Goal: Find specific page/section: Find specific page/section

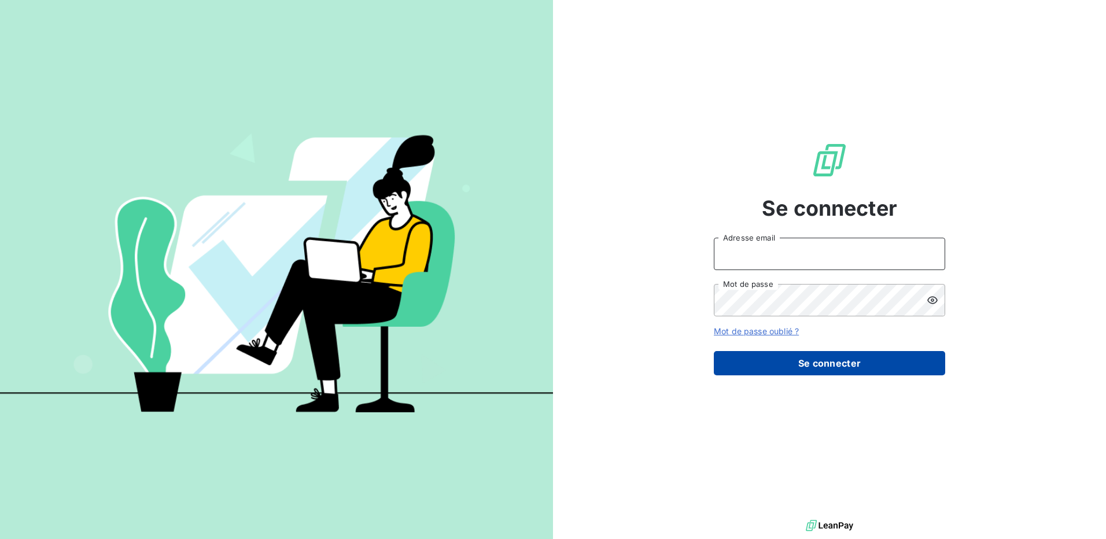
type input "[EMAIL_ADDRESS][DOMAIN_NAME]"
drag, startPoint x: 823, startPoint y: 359, endPoint x: 832, endPoint y: 353, distance: 10.4
click at [823, 359] on button "Se connecter" at bounding box center [829, 363] width 231 height 24
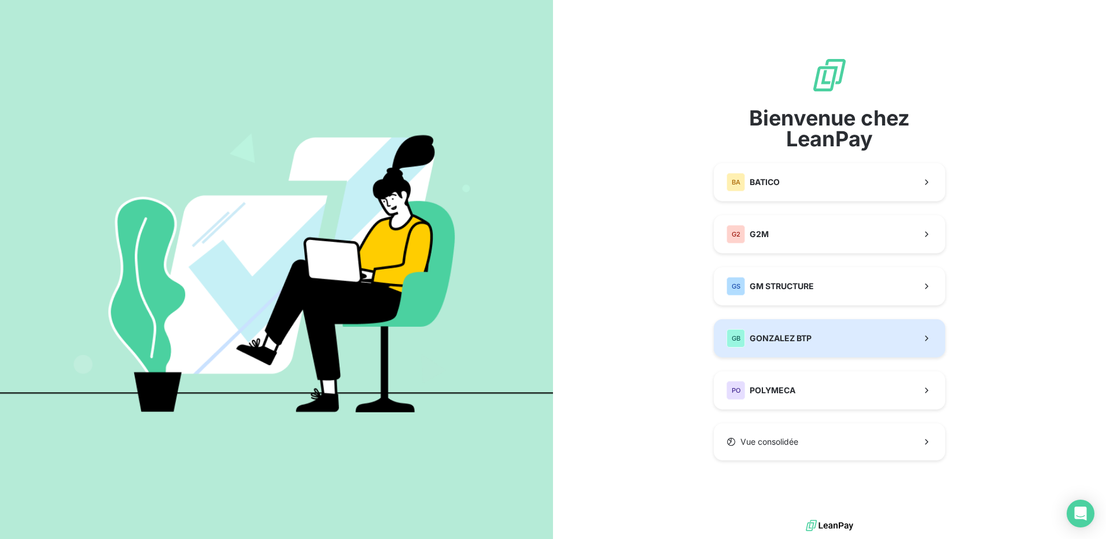
click at [797, 338] on span "GONZALEZ BTP" at bounding box center [780, 338] width 62 height 12
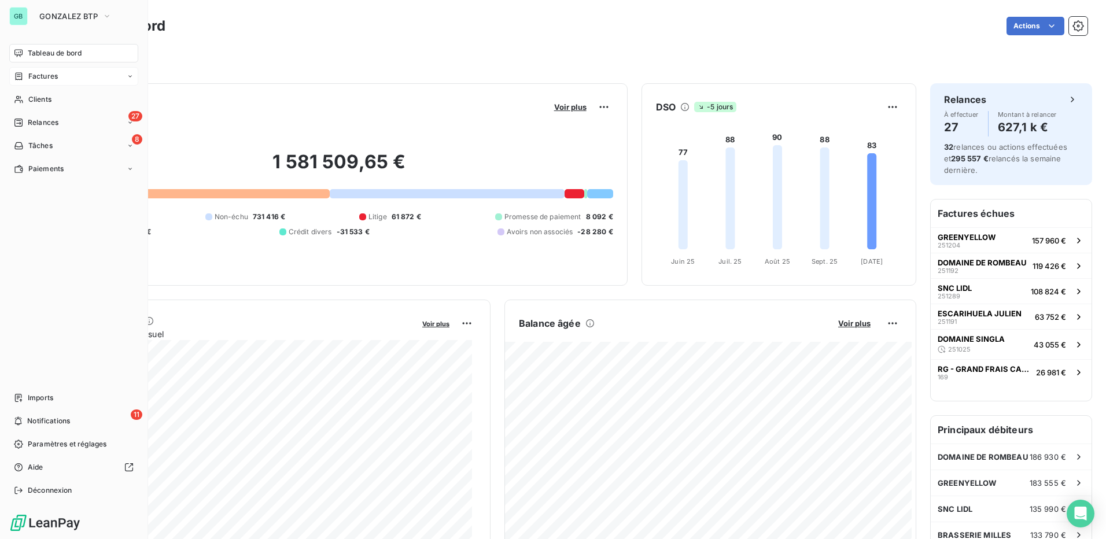
click at [30, 78] on span "Factures" at bounding box center [42, 76] width 29 height 10
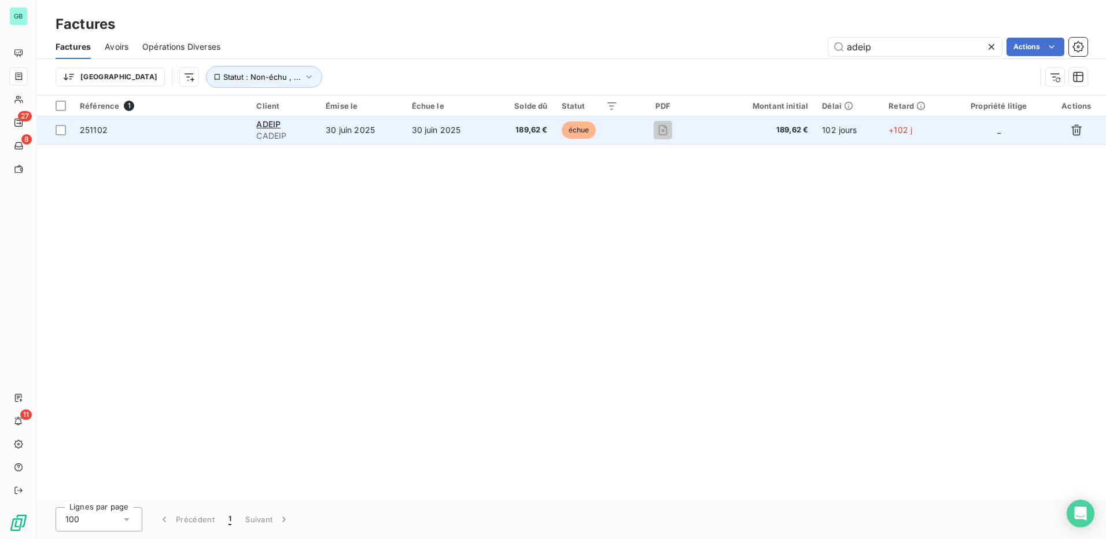
type input "adeip"
click at [95, 131] on span "251102" at bounding box center [94, 130] width 28 height 10
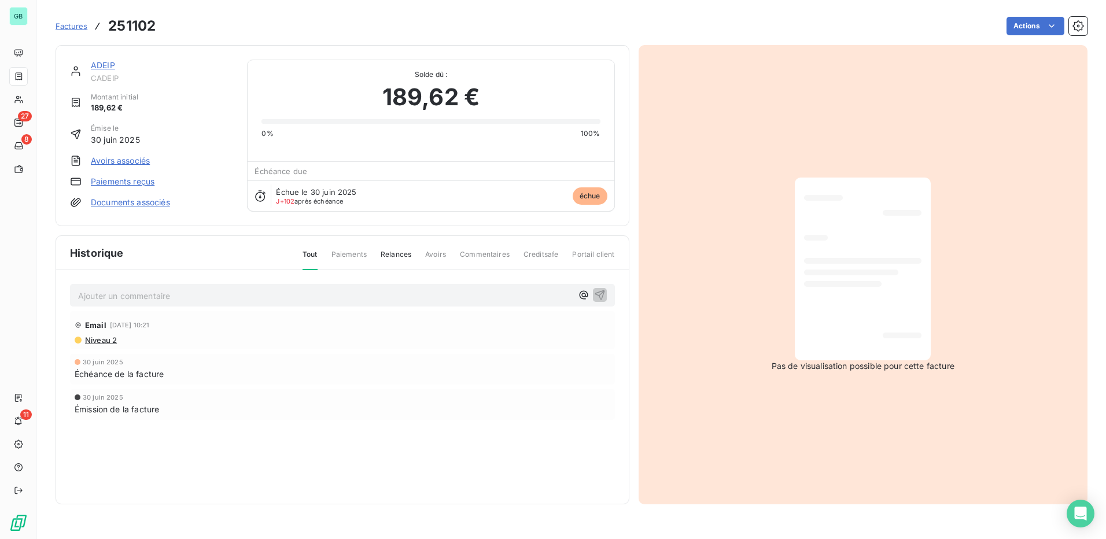
click at [398, 257] on span "Relances" at bounding box center [395, 259] width 31 height 20
click at [305, 256] on span "Tout" at bounding box center [309, 259] width 15 height 20
click at [69, 25] on span "Factures" at bounding box center [72, 25] width 32 height 9
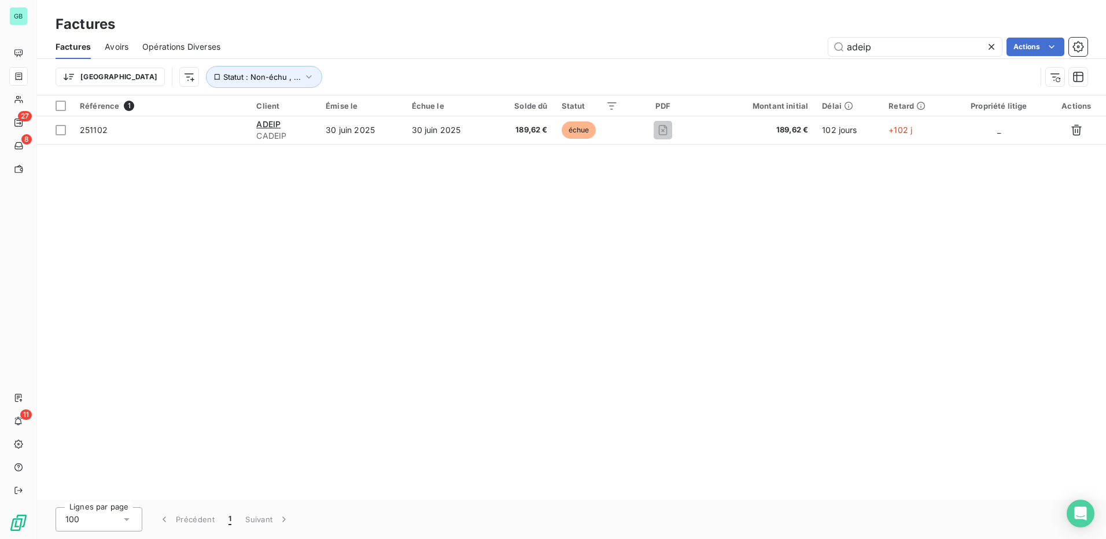
drag, startPoint x: 896, startPoint y: 48, endPoint x: 700, endPoint y: 64, distance: 196.1
click at [705, 64] on div "Factures Avoirs Opérations Diverses adeip Actions Trier Statut : Non-échu , ..." at bounding box center [571, 65] width 1069 height 60
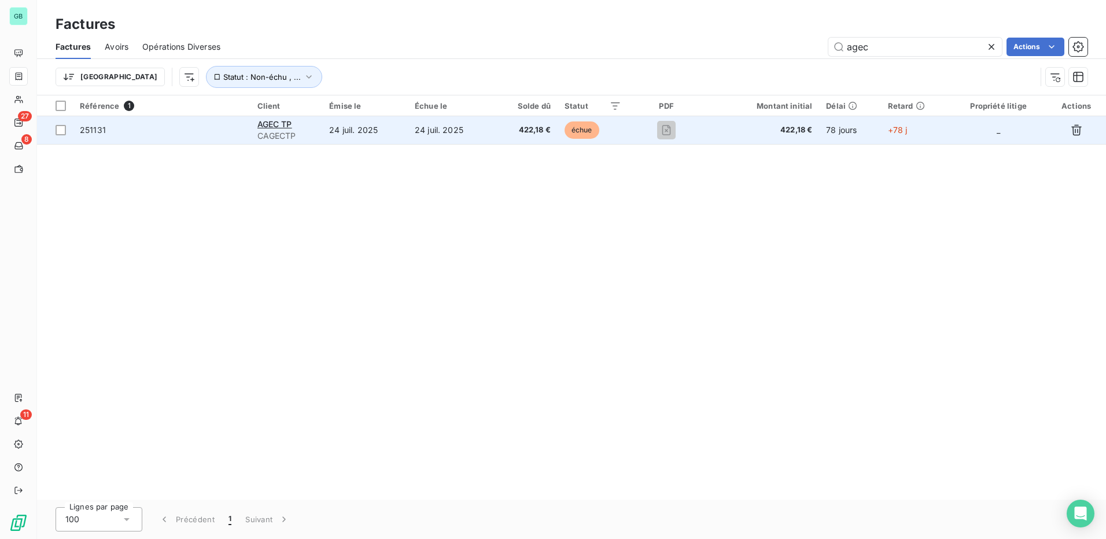
type input "agec"
click at [91, 131] on span "251131" at bounding box center [93, 130] width 26 height 10
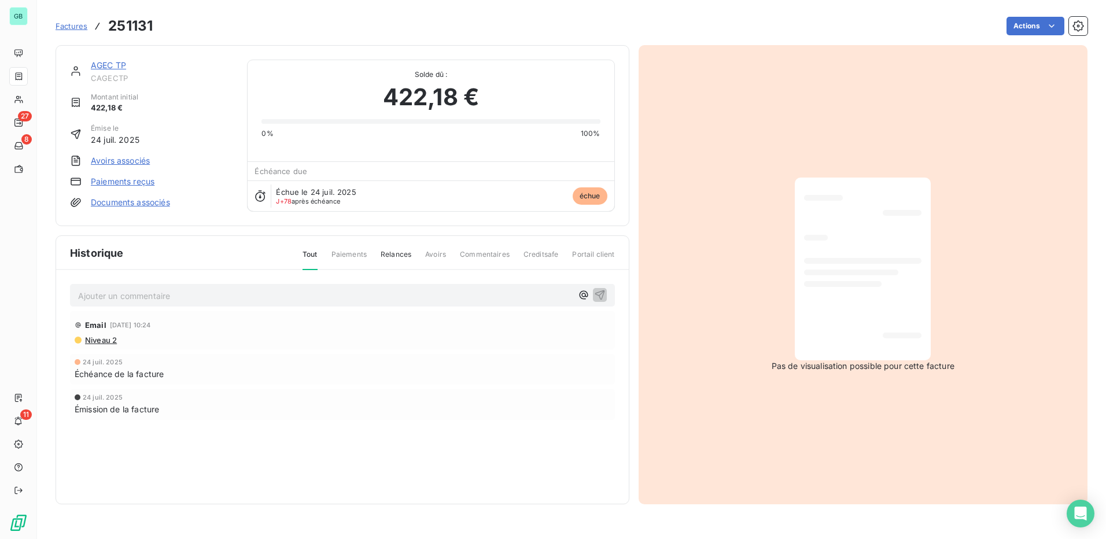
click at [401, 254] on span "Relances" at bounding box center [395, 259] width 31 height 20
click at [317, 254] on span "Tout" at bounding box center [309, 259] width 15 height 20
click at [65, 26] on span "Factures" at bounding box center [72, 25] width 32 height 9
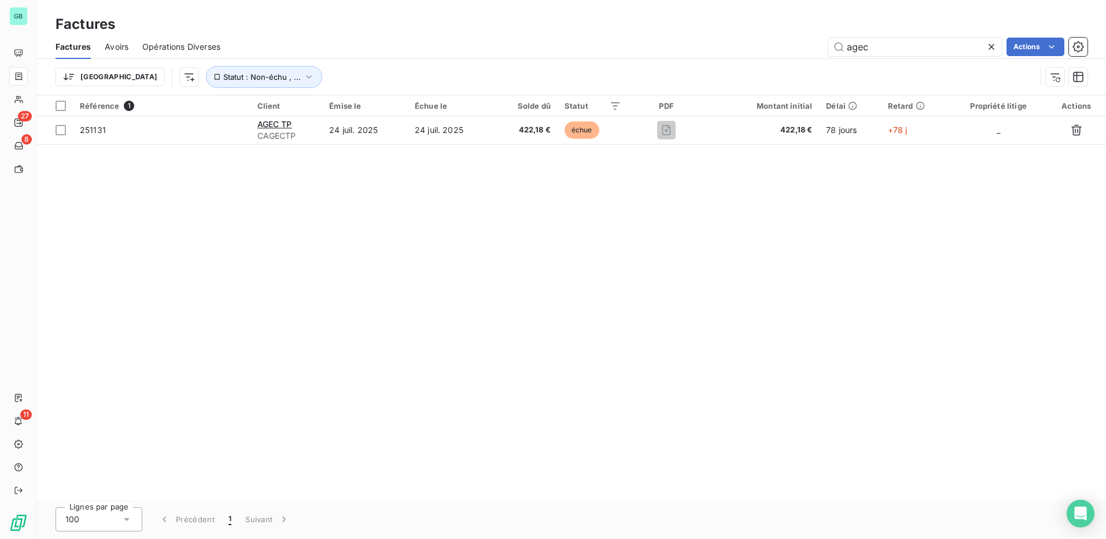
drag, startPoint x: 900, startPoint y: 51, endPoint x: 664, endPoint y: 69, distance: 236.6
click at [664, 69] on div "Factures Avoirs Opérations Diverses agec Actions Trier Statut : Non-échu , ..." at bounding box center [571, 65] width 1069 height 60
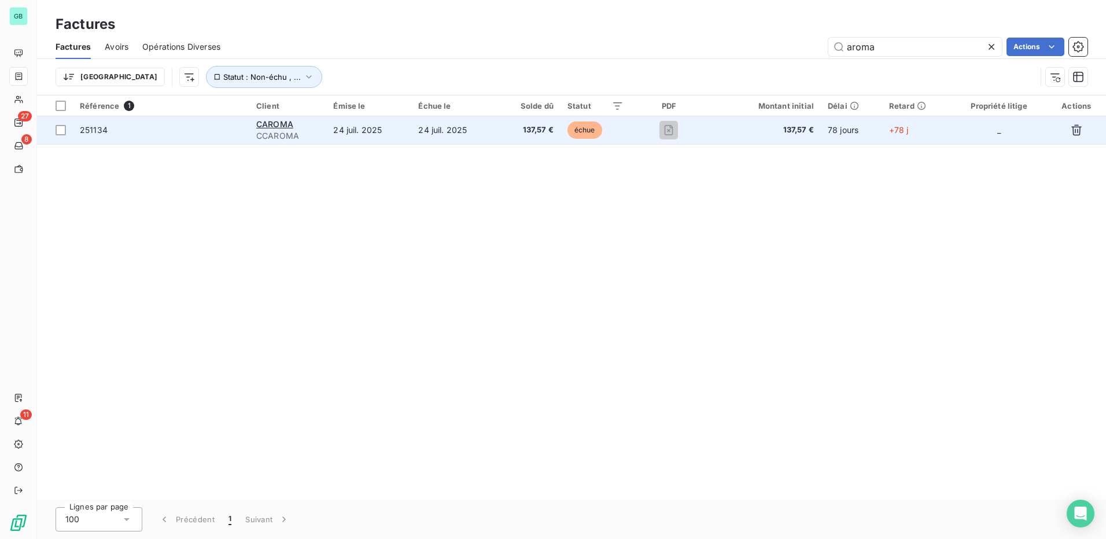
type input "aroma"
click at [100, 128] on span "251134" at bounding box center [94, 130] width 28 height 10
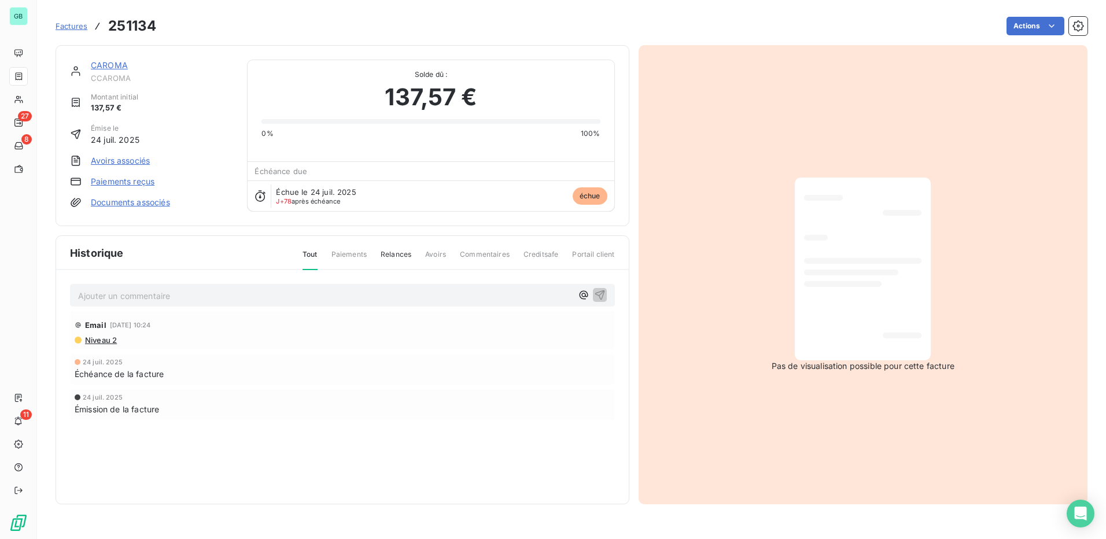
click at [71, 27] on span "Factures" at bounding box center [72, 25] width 32 height 9
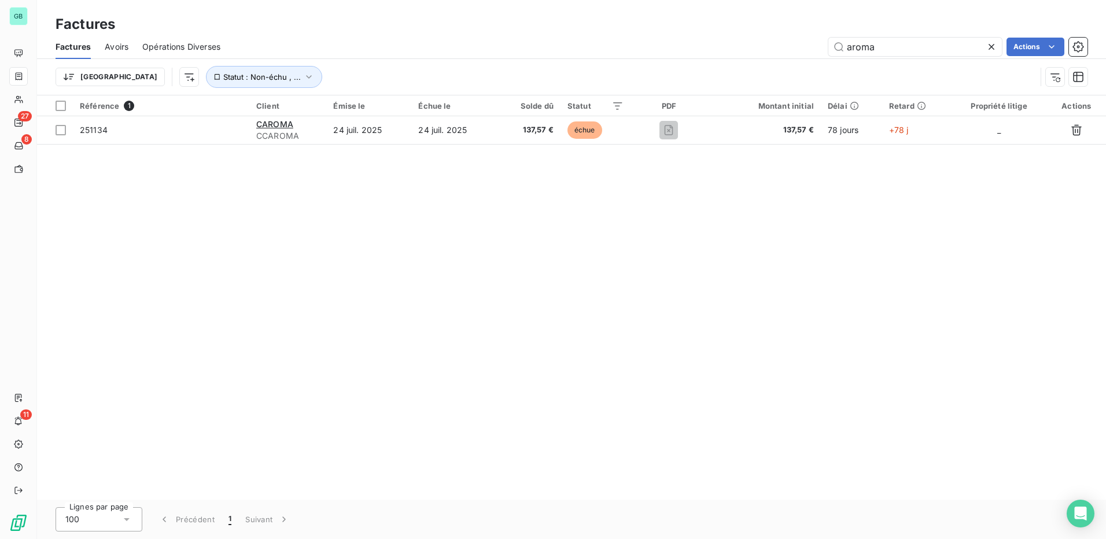
drag, startPoint x: 882, startPoint y: 50, endPoint x: 725, endPoint y: 47, distance: 157.3
click at [725, 47] on div "aroma Actions" at bounding box center [660, 47] width 853 height 19
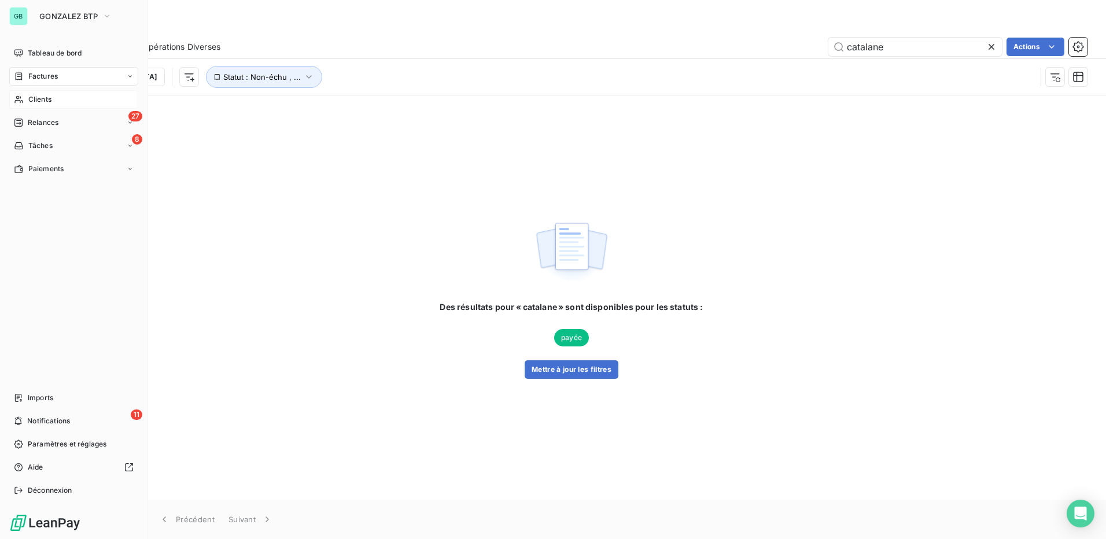
type input "catalane"
click at [39, 99] on span "Clients" at bounding box center [39, 99] width 23 height 10
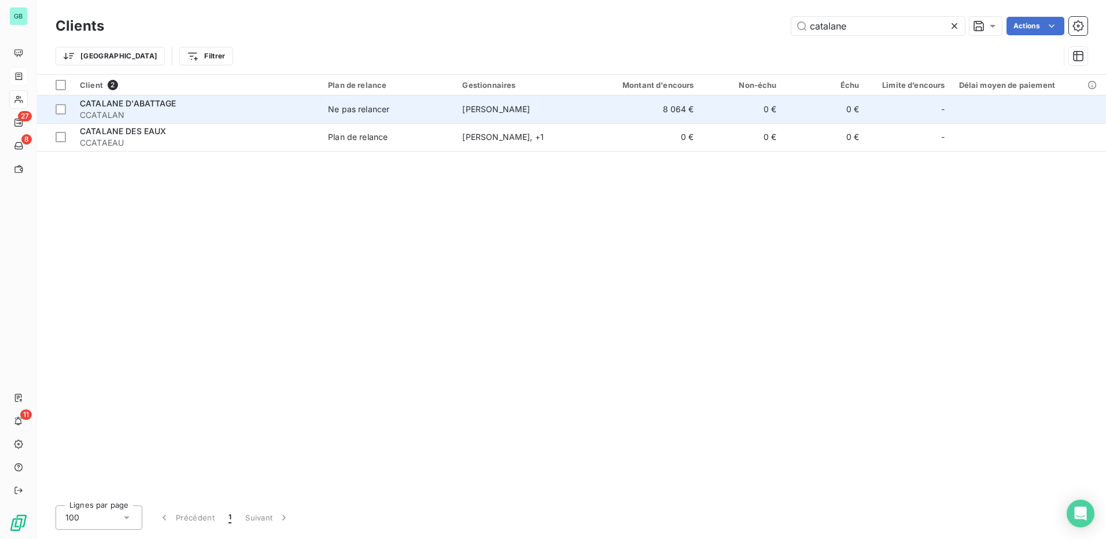
type input "catalane"
click at [97, 105] on span "CATALANE D'ABATTAGE" at bounding box center [128, 103] width 96 height 10
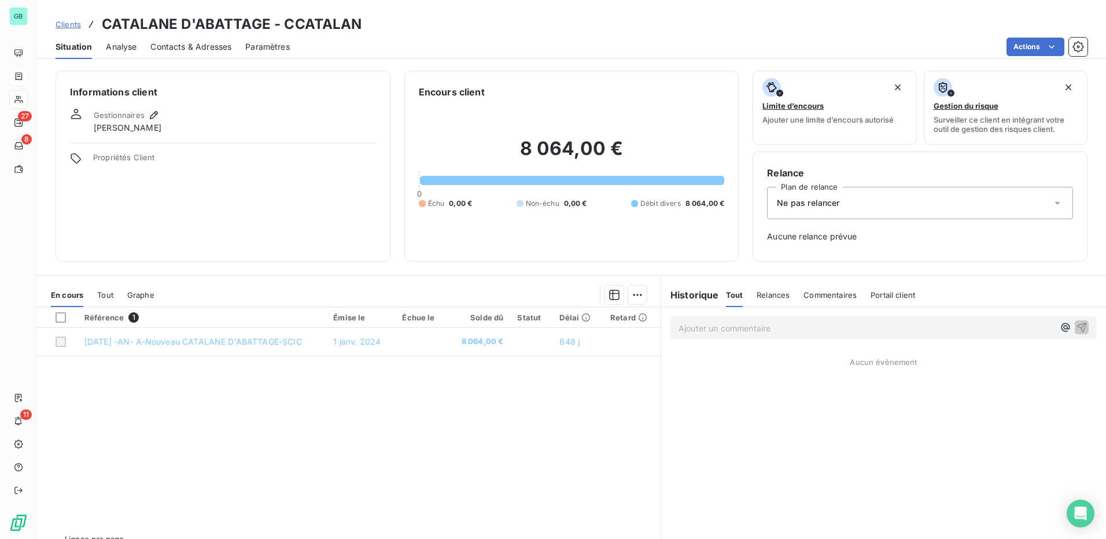
click at [699, 334] on p "Ajouter un commentaire ﻿" at bounding box center [865, 328] width 375 height 14
click at [64, 24] on span "Clients" at bounding box center [68, 24] width 25 height 9
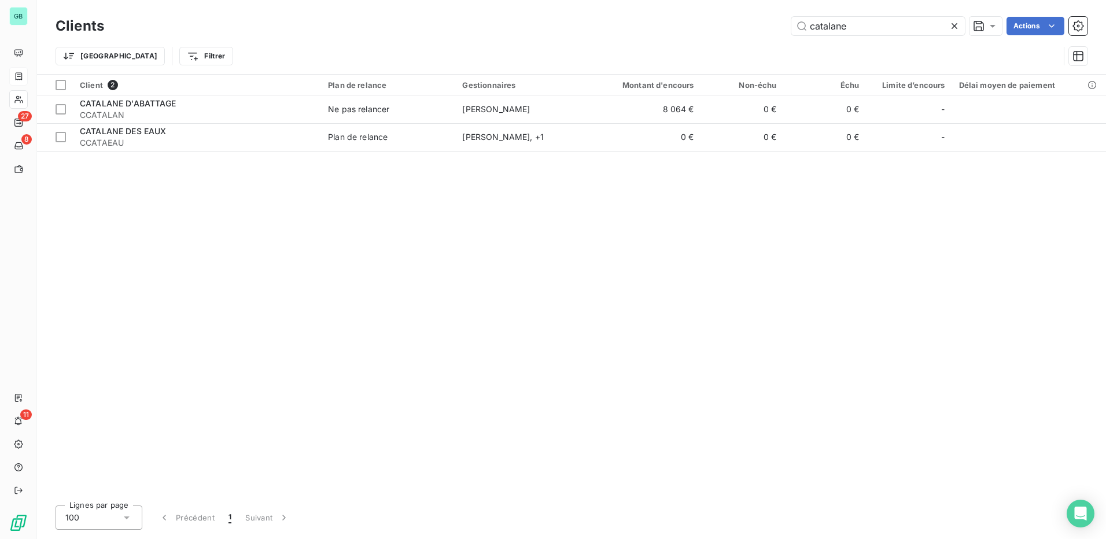
drag, startPoint x: 860, startPoint y: 21, endPoint x: 662, endPoint y: 29, distance: 197.9
click at [662, 29] on div "catalane Actions" at bounding box center [602, 26] width 969 height 19
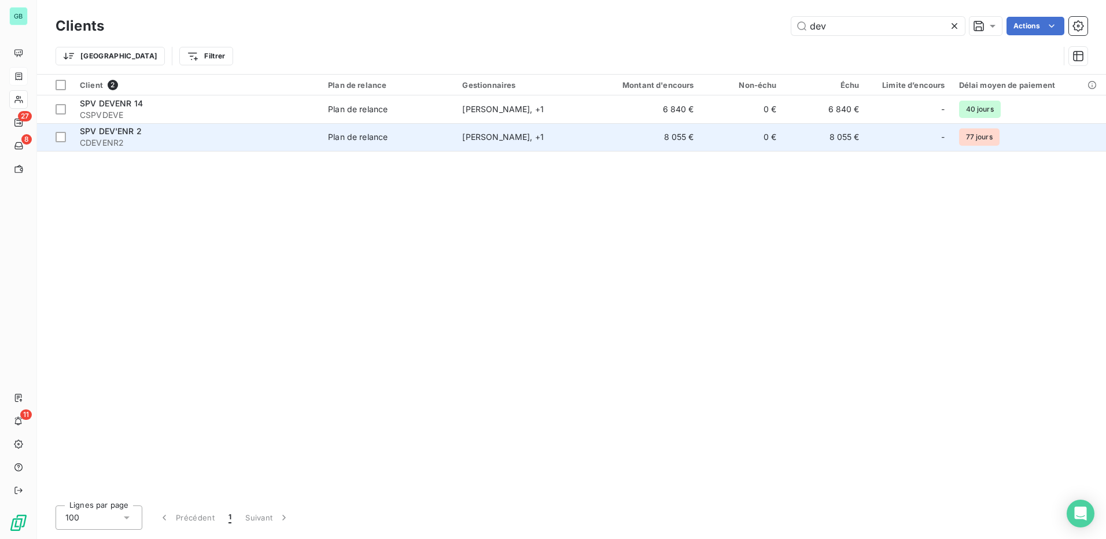
type input "dev"
click at [124, 131] on span "SPV DEV'ENR 2" at bounding box center [111, 131] width 62 height 10
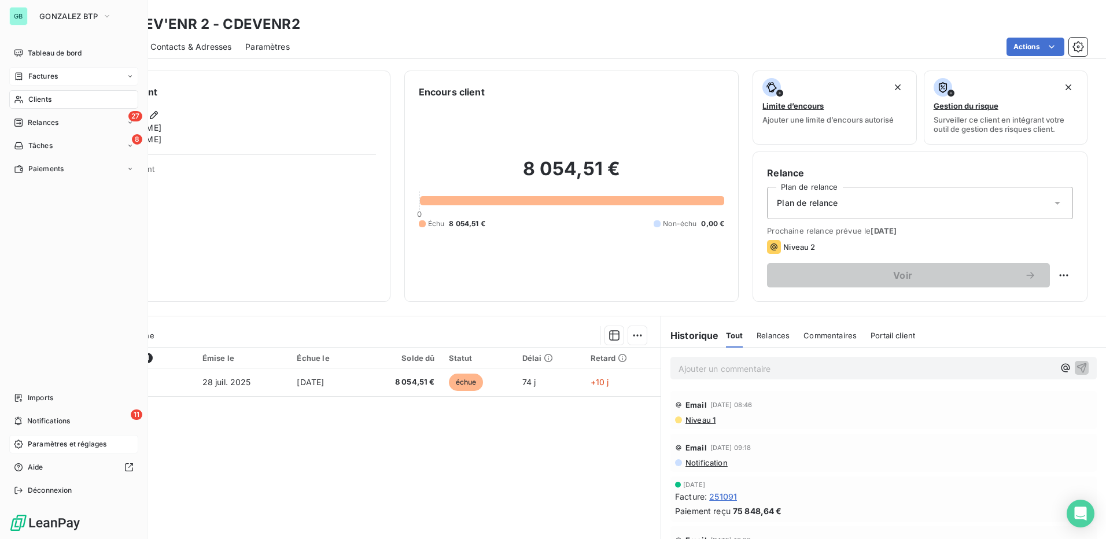
click at [61, 445] on span "Paramètres et réglages" at bounding box center [67, 444] width 79 height 10
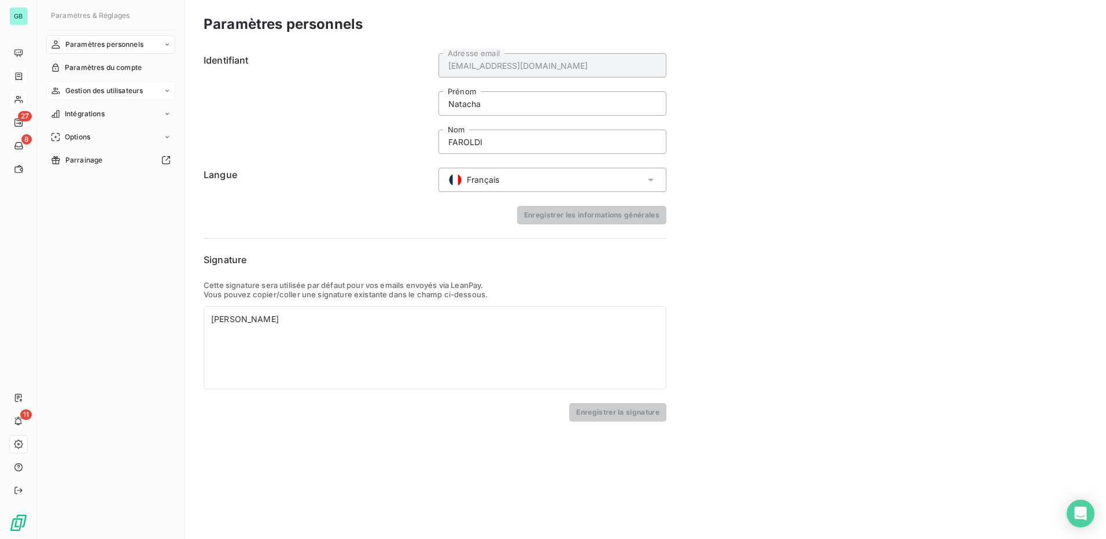
click at [98, 90] on span "Gestion des utilisateurs" at bounding box center [104, 91] width 78 height 10
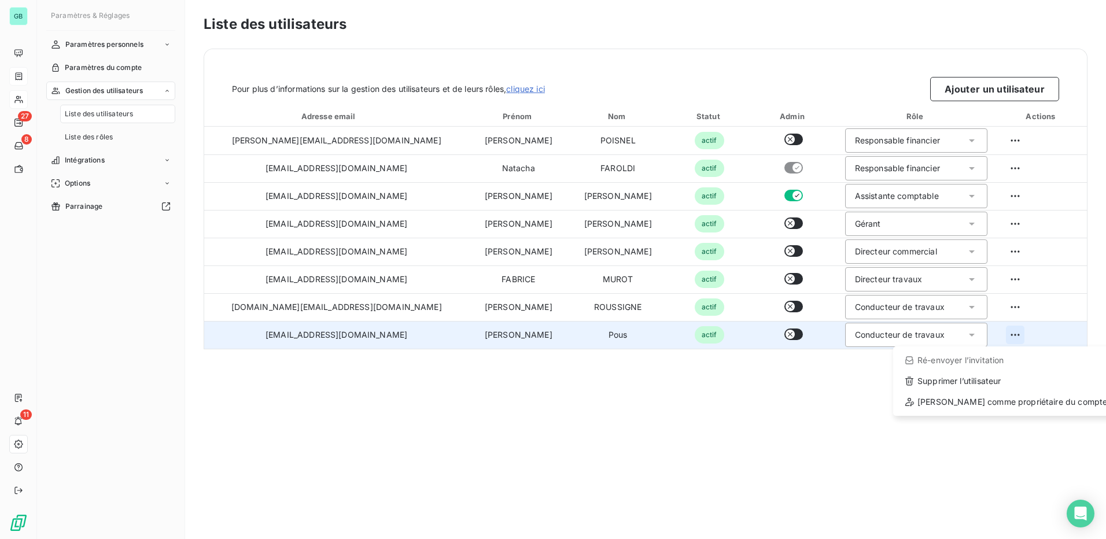
click at [1012, 335] on html "GB 27 8 11 Paramètres & Réglages Paramètres personnels Paramètres du compte Ges…" at bounding box center [553, 269] width 1106 height 539
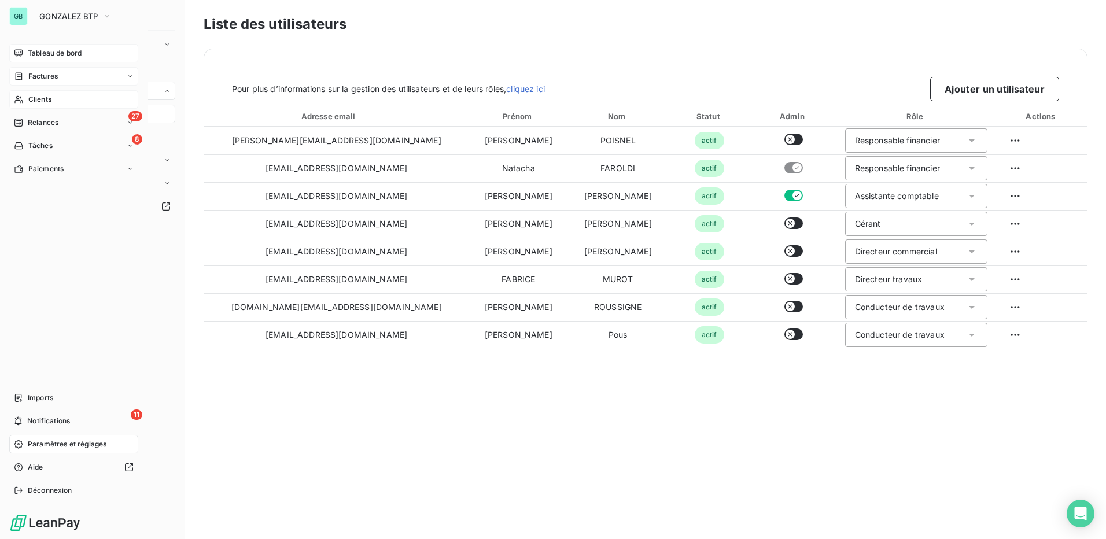
click at [75, 48] on span "Tableau de bord" at bounding box center [55, 53] width 54 height 10
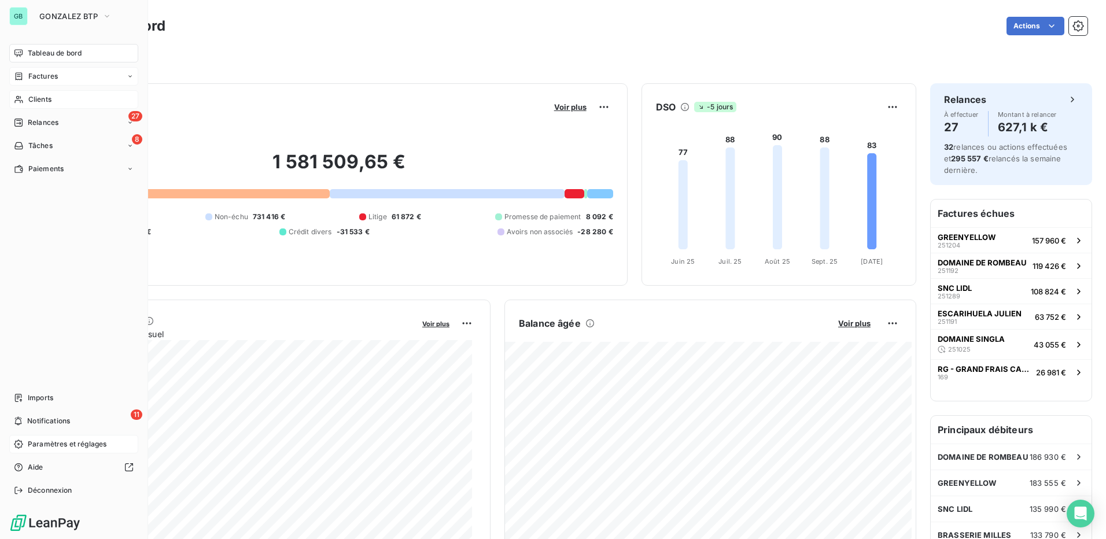
click at [42, 74] on span "Factures" at bounding box center [42, 76] width 29 height 10
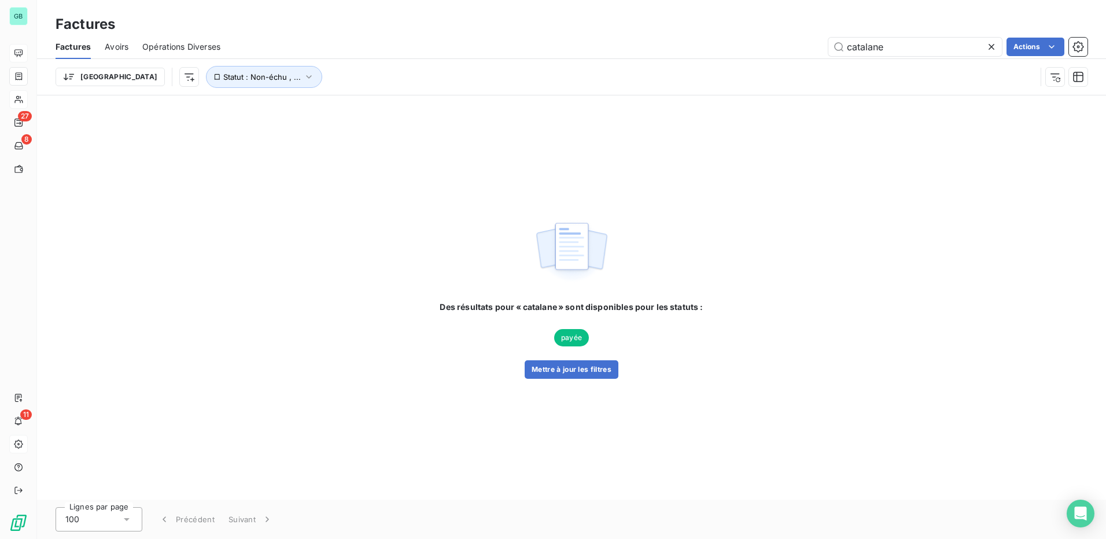
drag, startPoint x: 893, startPoint y: 47, endPoint x: 688, endPoint y: 49, distance: 205.3
click at [688, 49] on div "catalane Actions" at bounding box center [660, 47] width 853 height 19
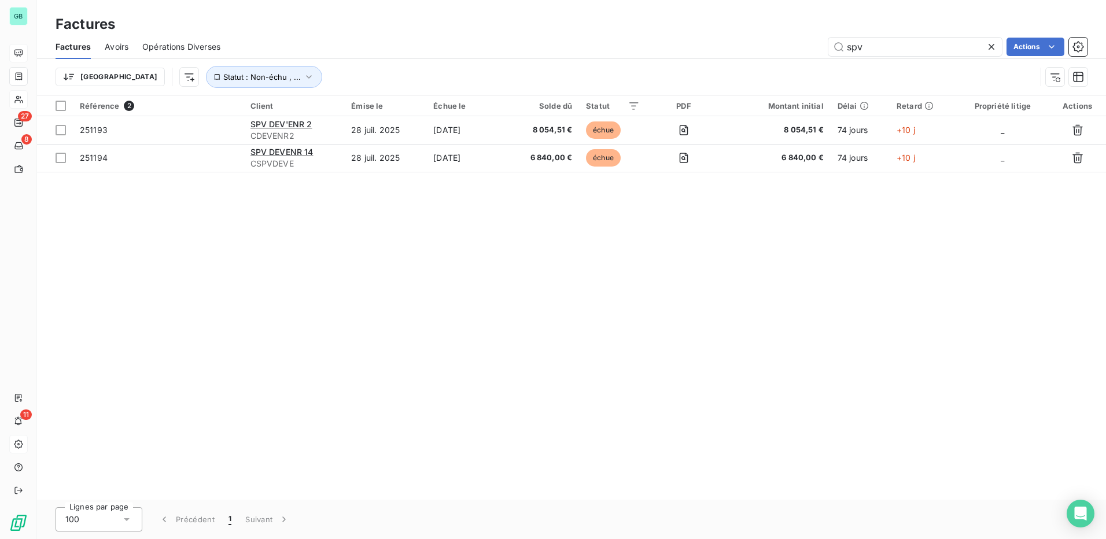
type input "spv"
